Goal: Task Accomplishment & Management: Complete application form

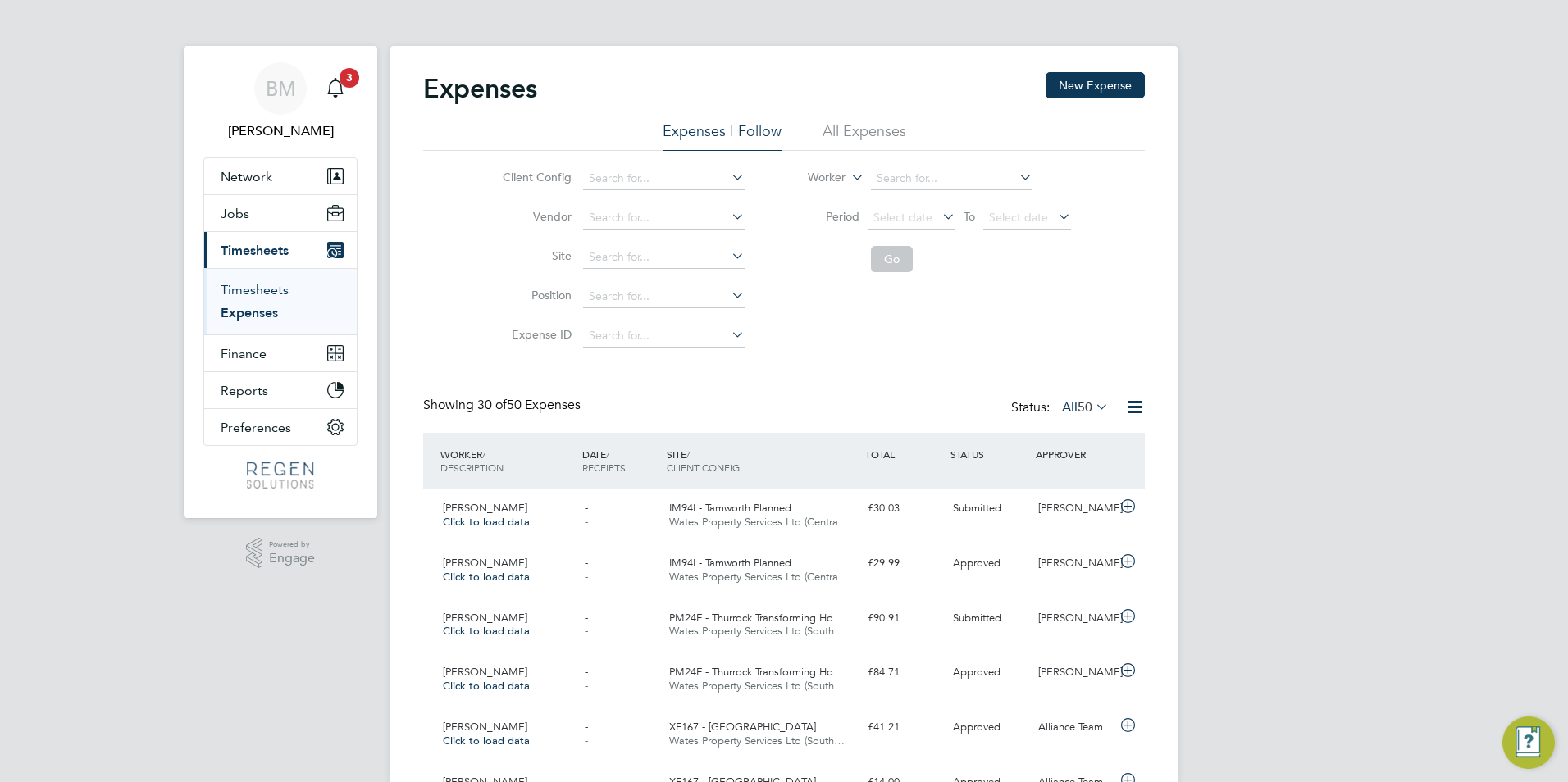
click at [280, 297] on link "Timesheets" at bounding box center [254, 290] width 68 height 16
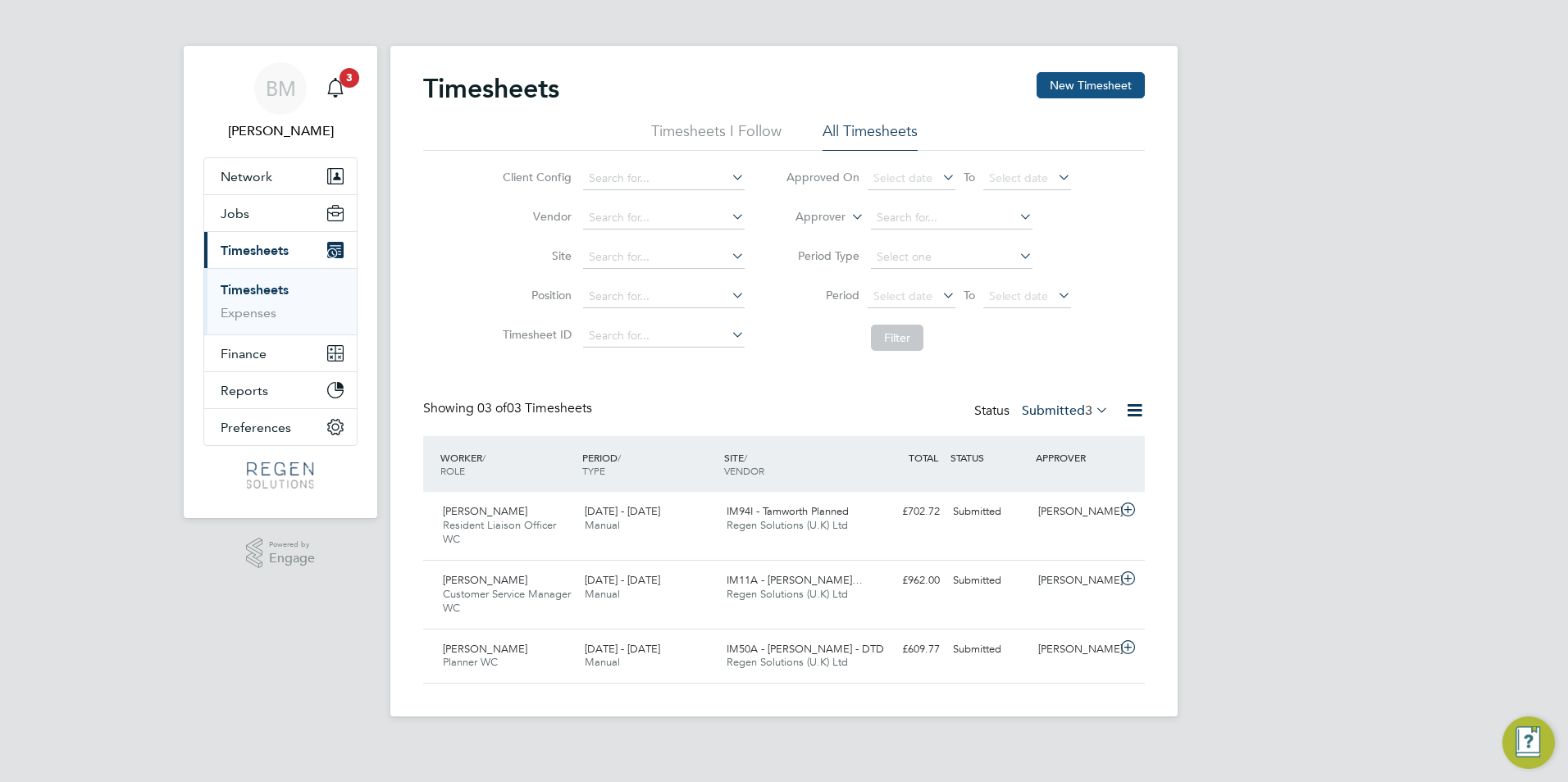
click at [1079, 88] on button "New Timesheet" at bounding box center [1090, 85] width 109 height 26
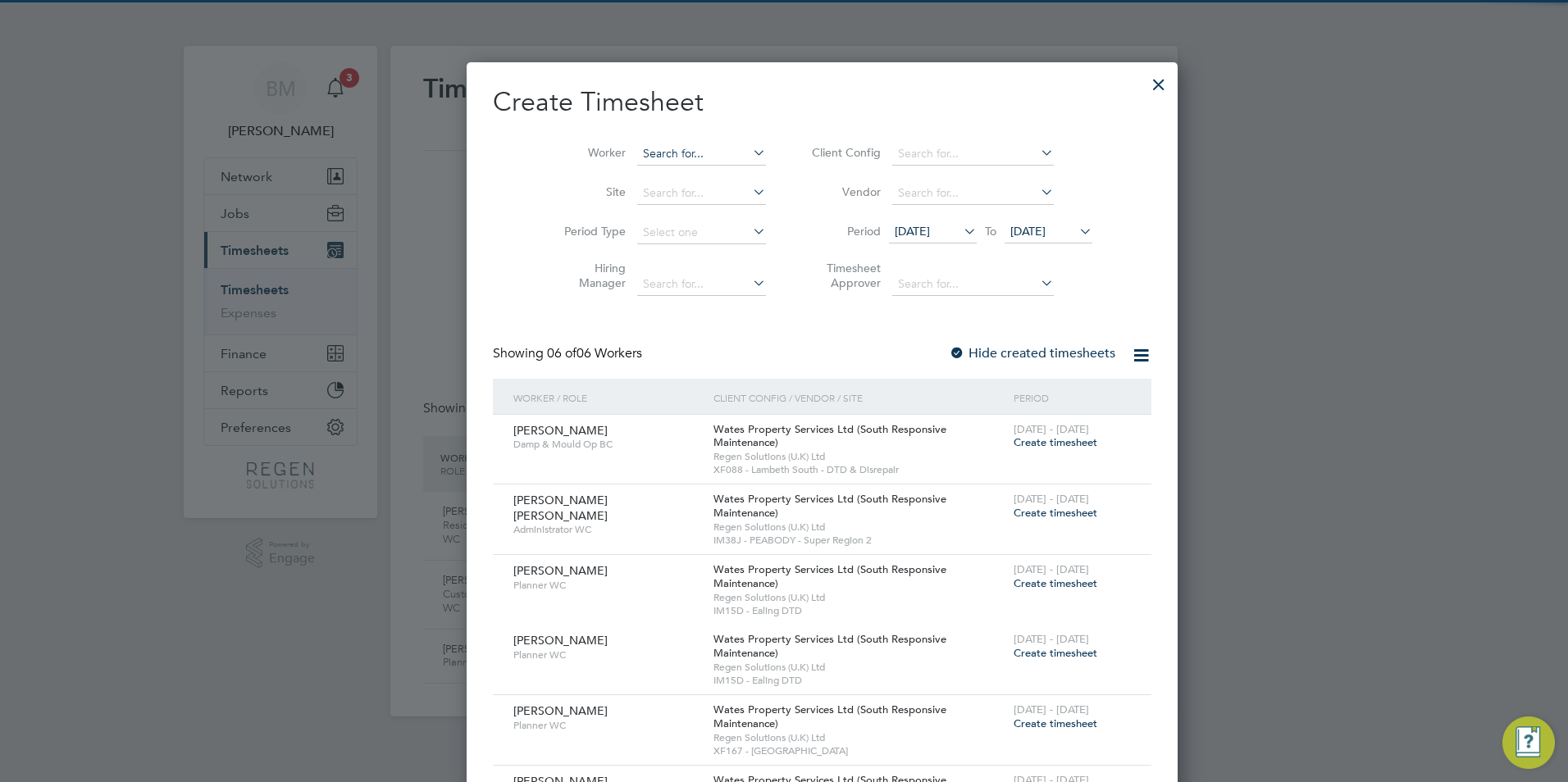
click at [637, 158] on input at bounding box center [702, 154] width 128 height 23
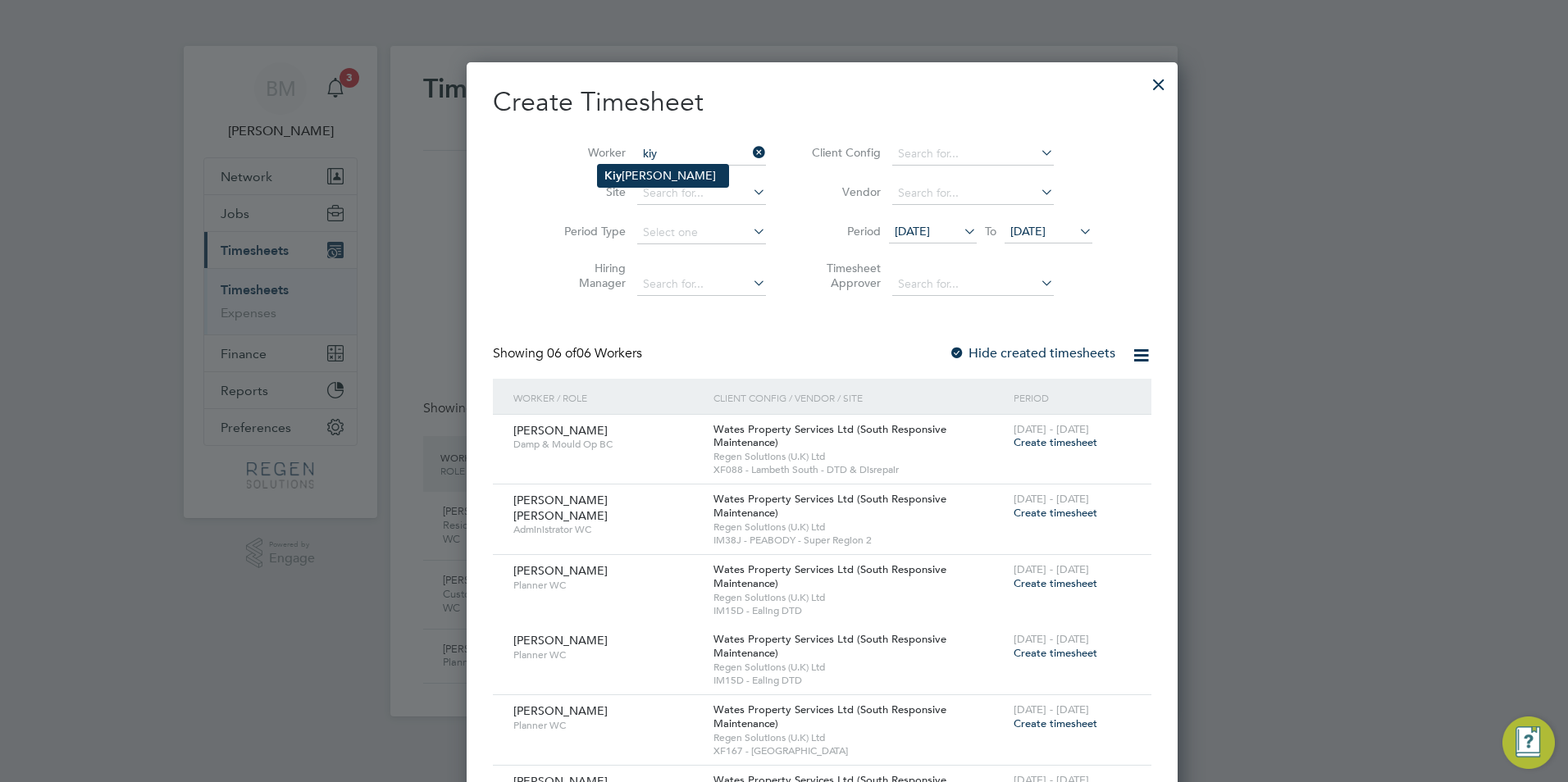
click at [660, 172] on li "Kiy [PERSON_NAME]" at bounding box center [663, 176] width 130 height 23
type input "[PERSON_NAME]"
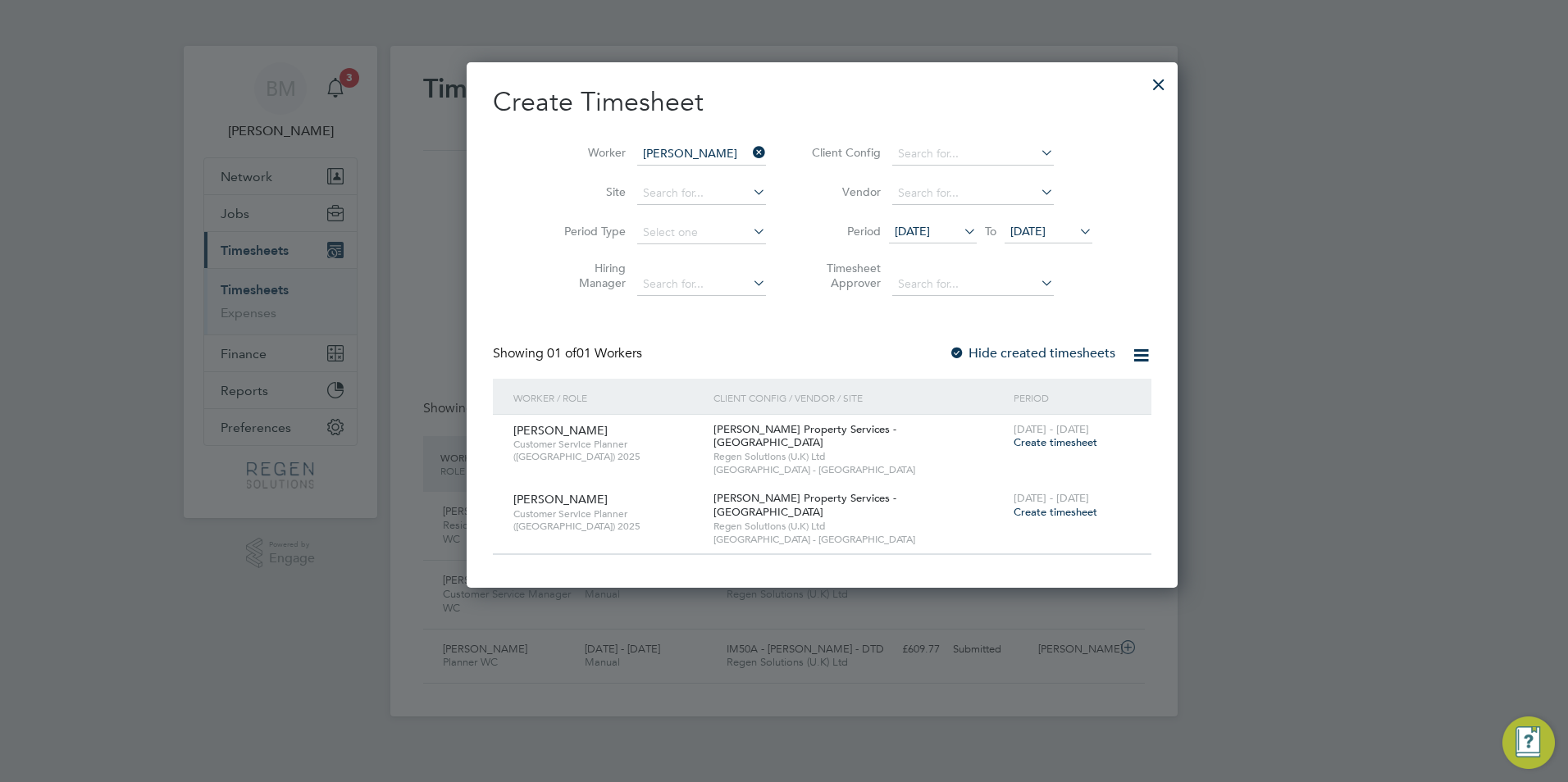
click at [1012, 348] on label "Hide created timesheets" at bounding box center [1032, 353] width 167 height 16
click at [895, 230] on span "[DATE]" at bounding box center [912, 231] width 36 height 15
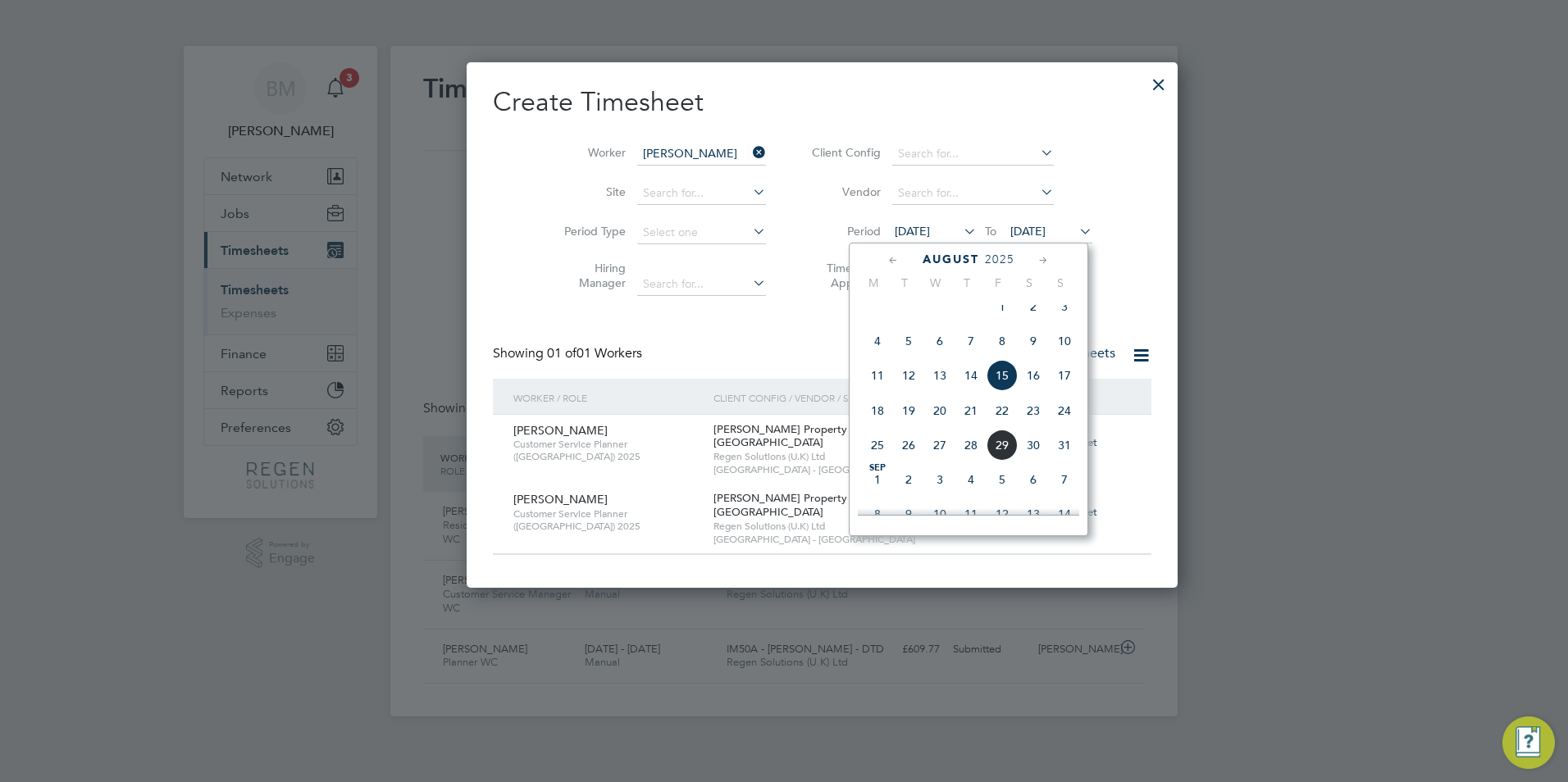
click at [879, 461] on span "25" at bounding box center [878, 445] width 31 height 31
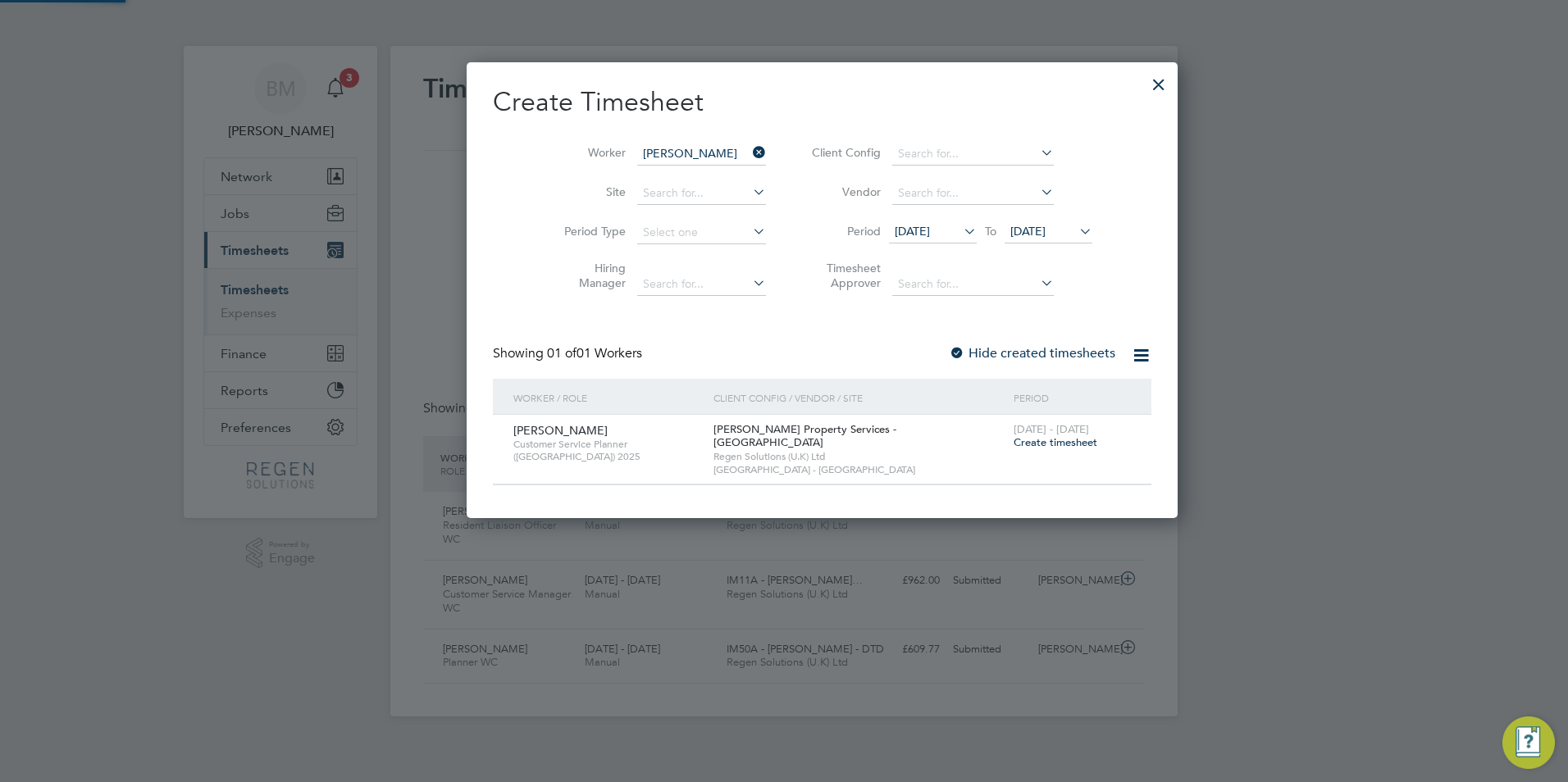
click at [1014, 443] on span "Create timesheet" at bounding box center [1056, 443] width 83 height 14
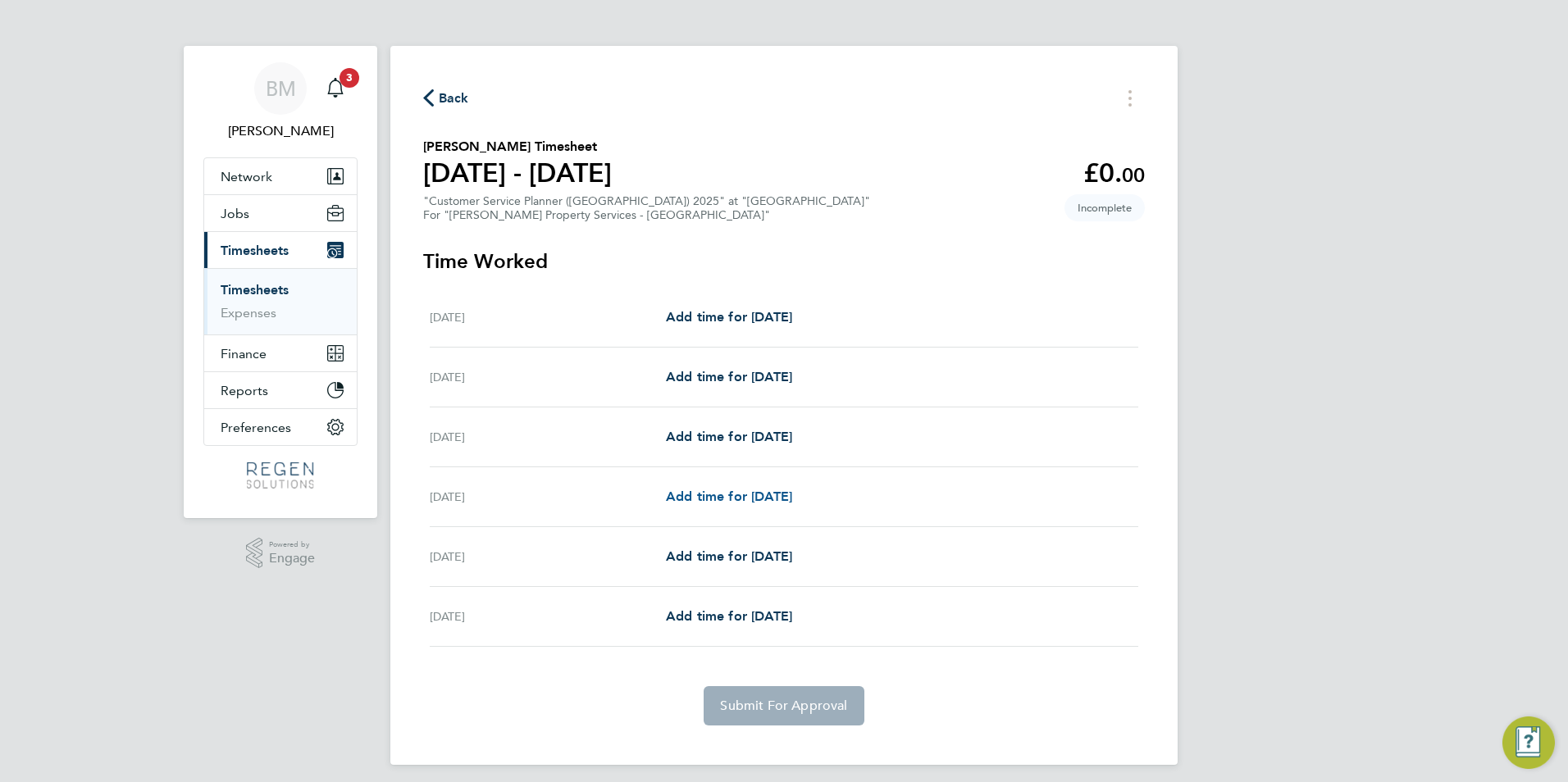
click at [707, 494] on span "Add time for [DATE]" at bounding box center [728, 496] width 126 height 16
select select "60"
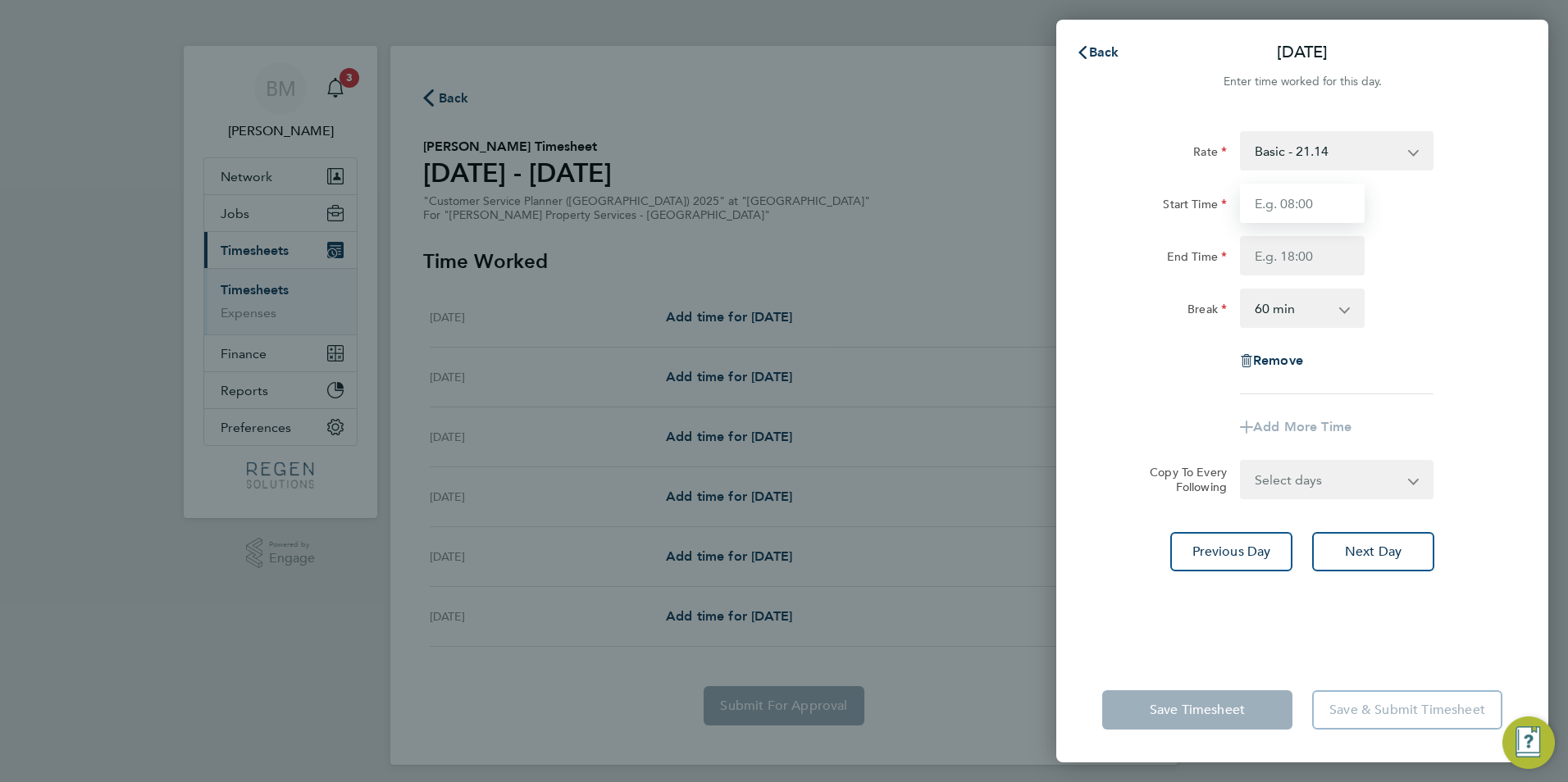
click at [1303, 210] on input "Start Time" at bounding box center [1302, 203] width 125 height 39
type input "08:00"
type input "17:00"
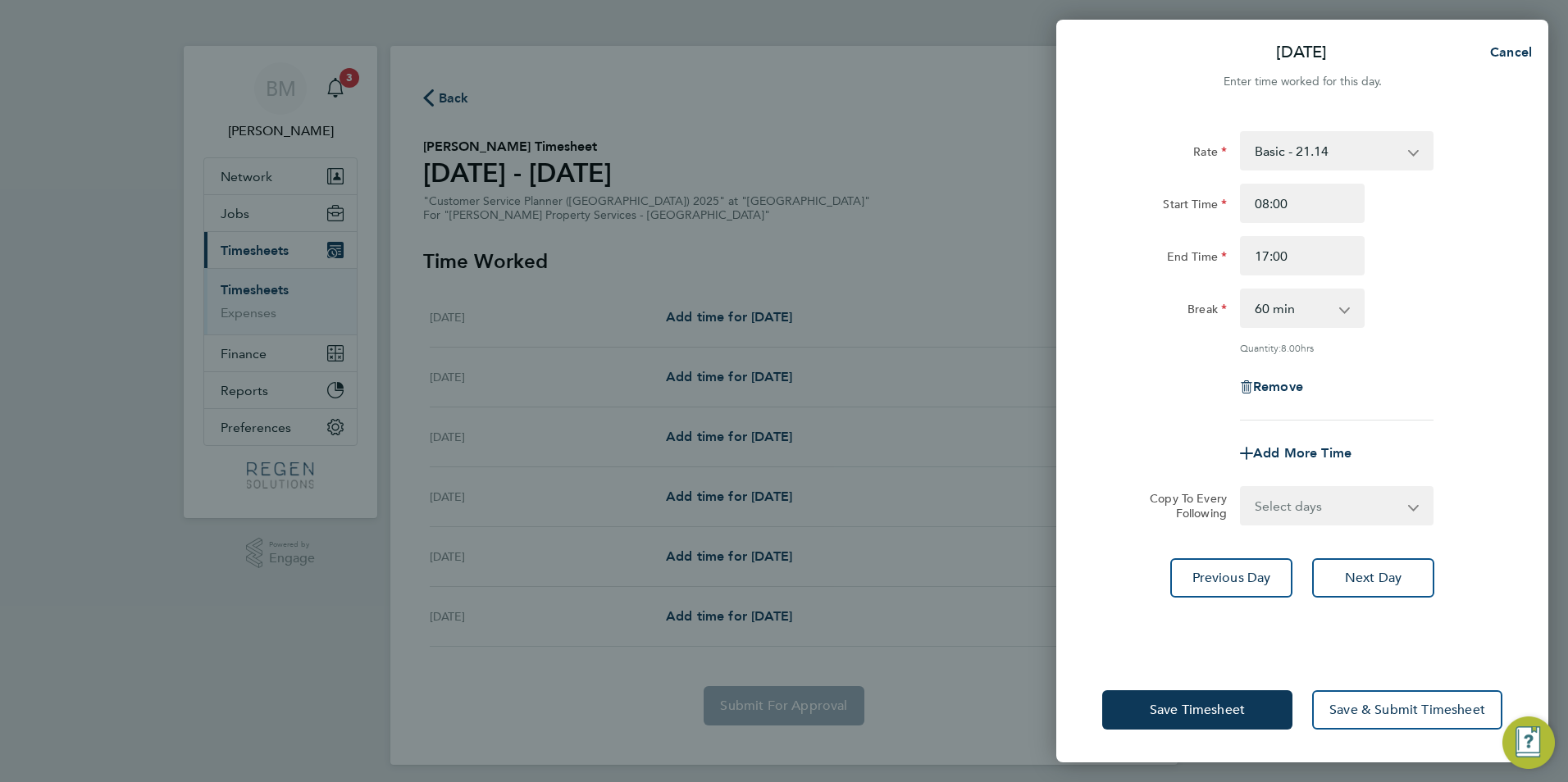
click at [1274, 492] on select "Select days Day [DATE] [DATE]" at bounding box center [1328, 506] width 172 height 36
select select "WED"
click at [1242, 488] on select "Select days Day [DATE] [DATE]" at bounding box center [1328, 506] width 172 height 36
select select "[DATE]"
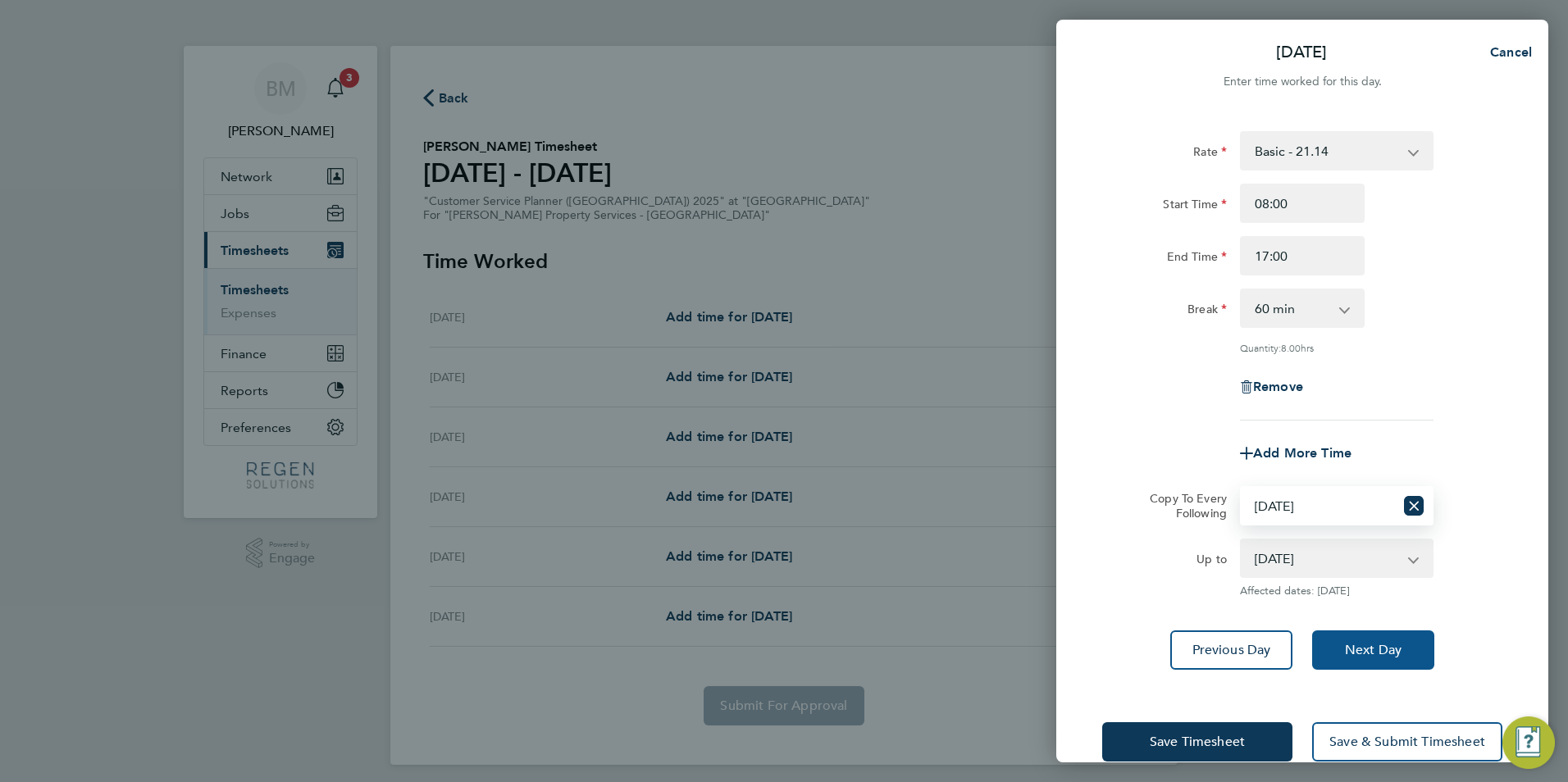
click at [1347, 635] on button "Next Day" at bounding box center [1373, 649] width 122 height 39
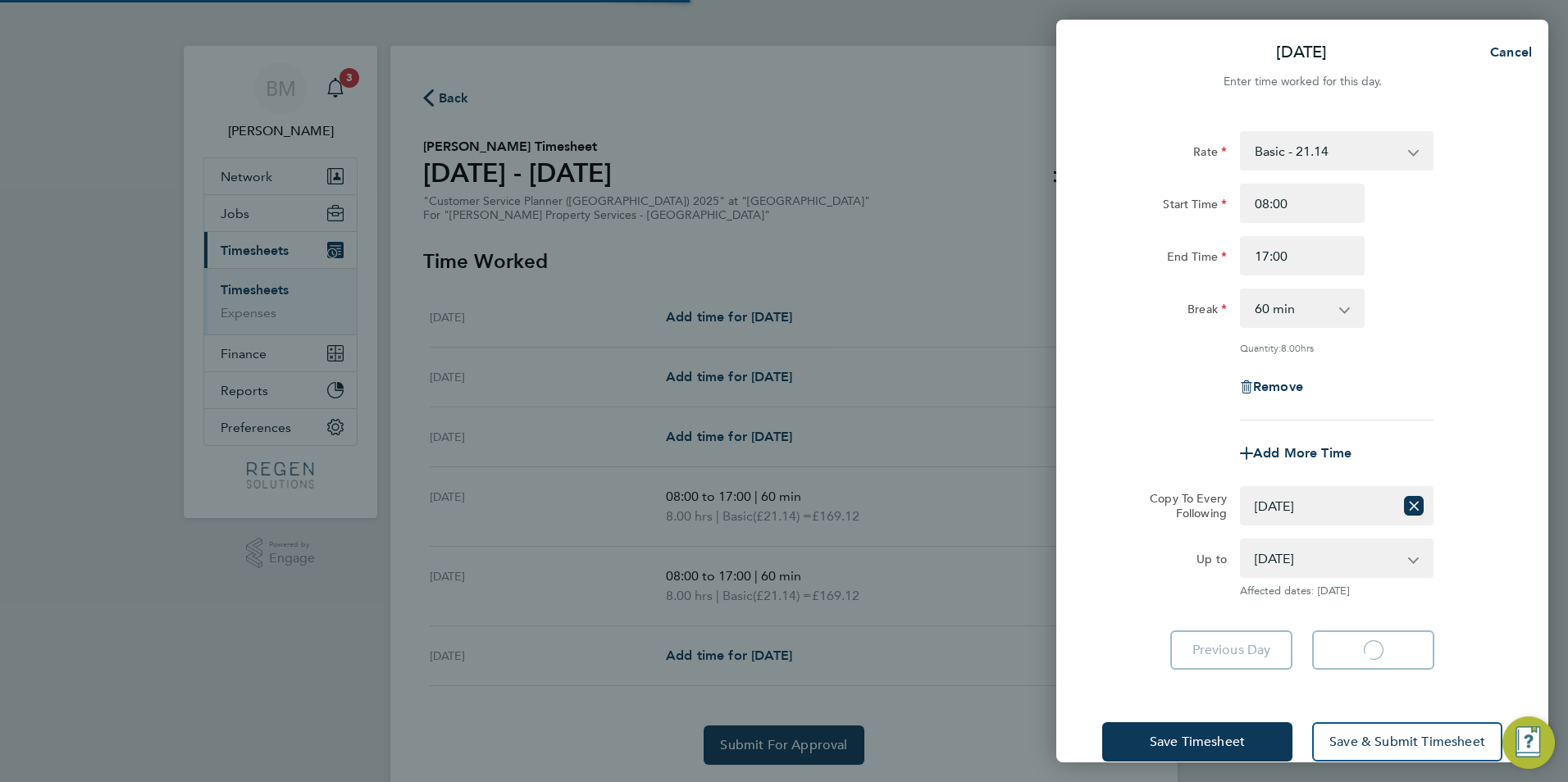
select select "60"
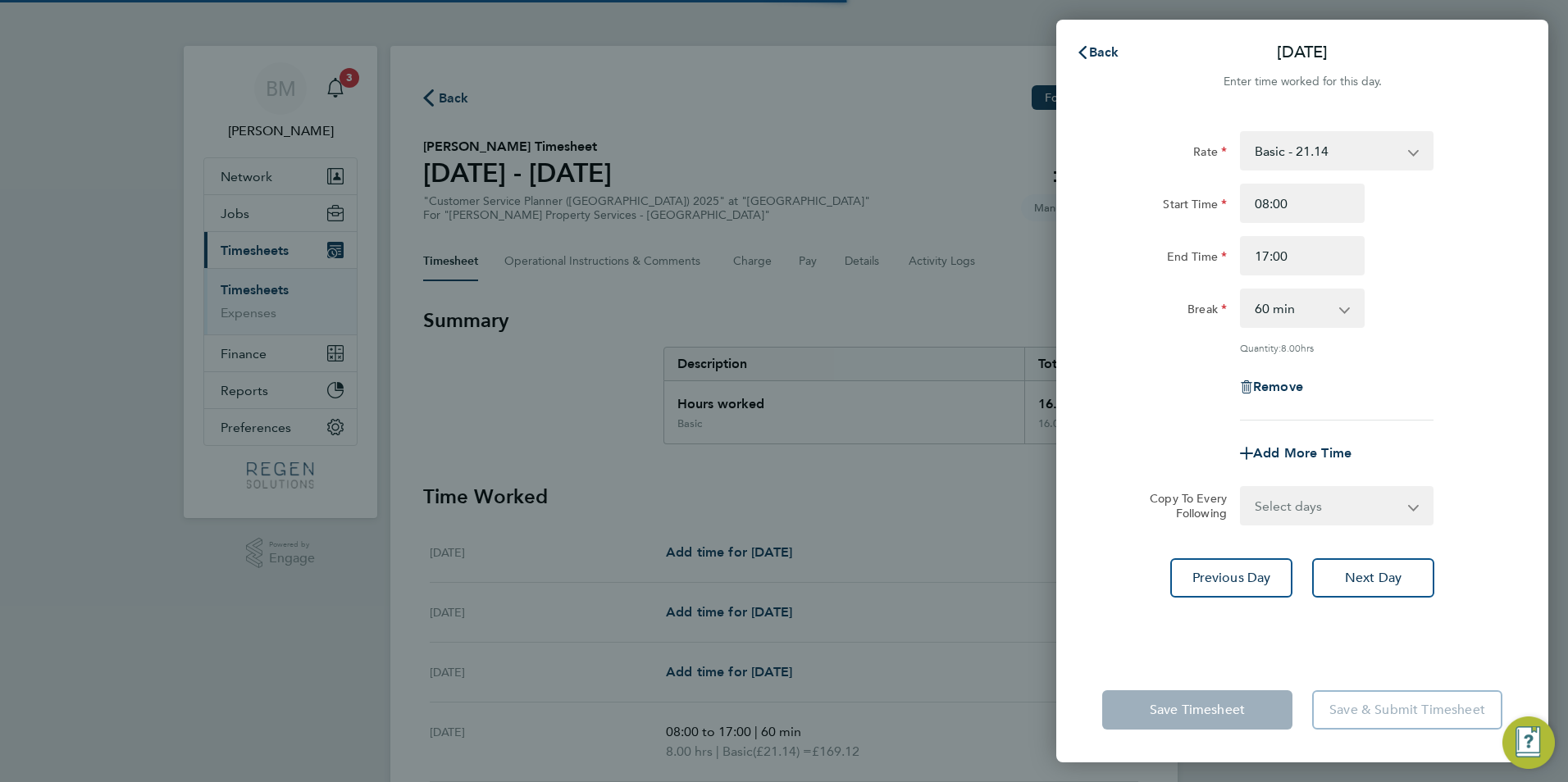
click at [1281, 504] on select "Select days [DATE]" at bounding box center [1328, 506] width 172 height 36
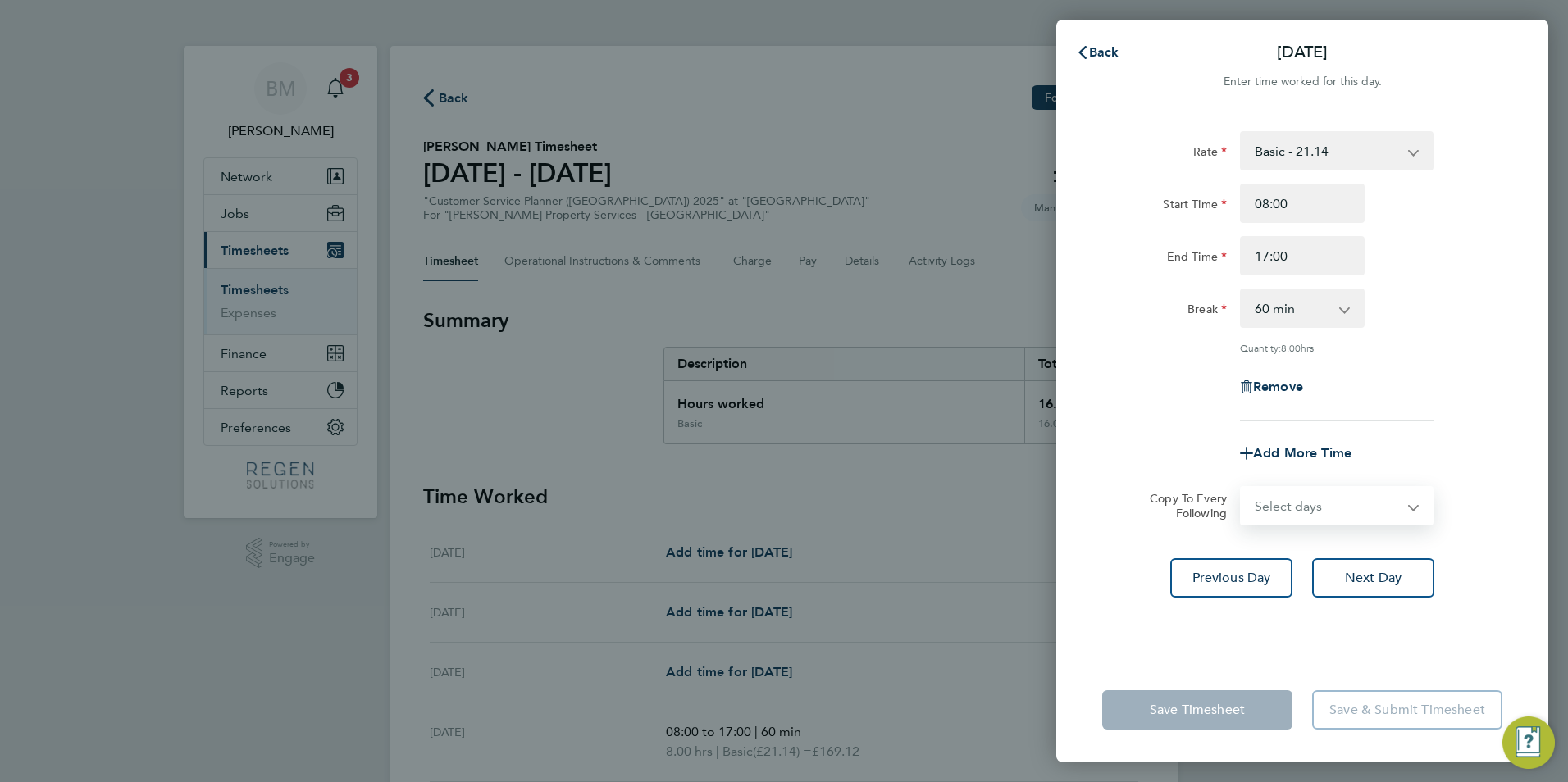
select select "THU"
click at [1242, 488] on select "Select days [DATE]" at bounding box center [1328, 506] width 172 height 36
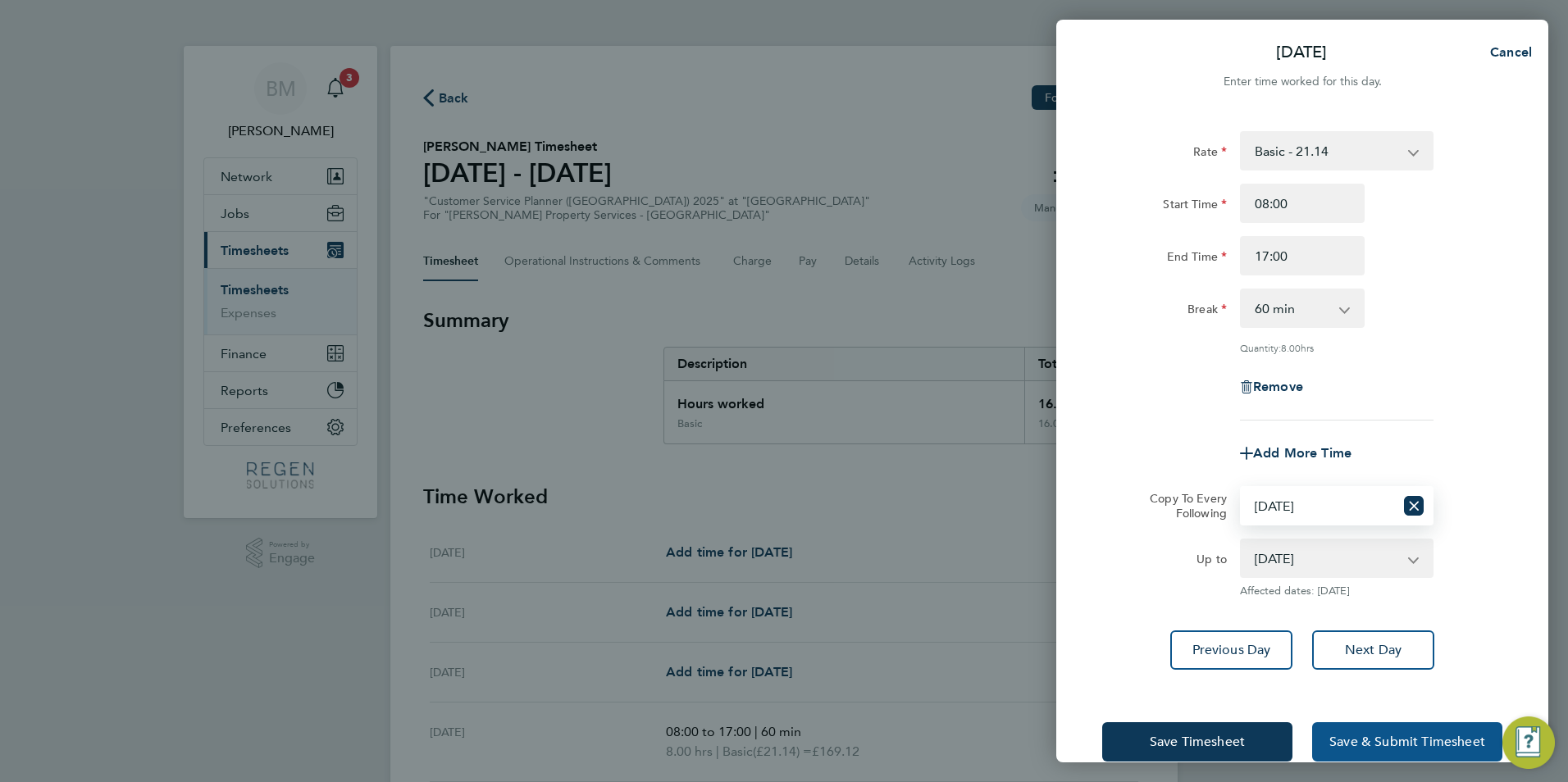
click at [1367, 737] on span "Save & Submit Timesheet" at bounding box center [1407, 741] width 155 height 16
